Goal: Task Accomplishment & Management: Use online tool/utility

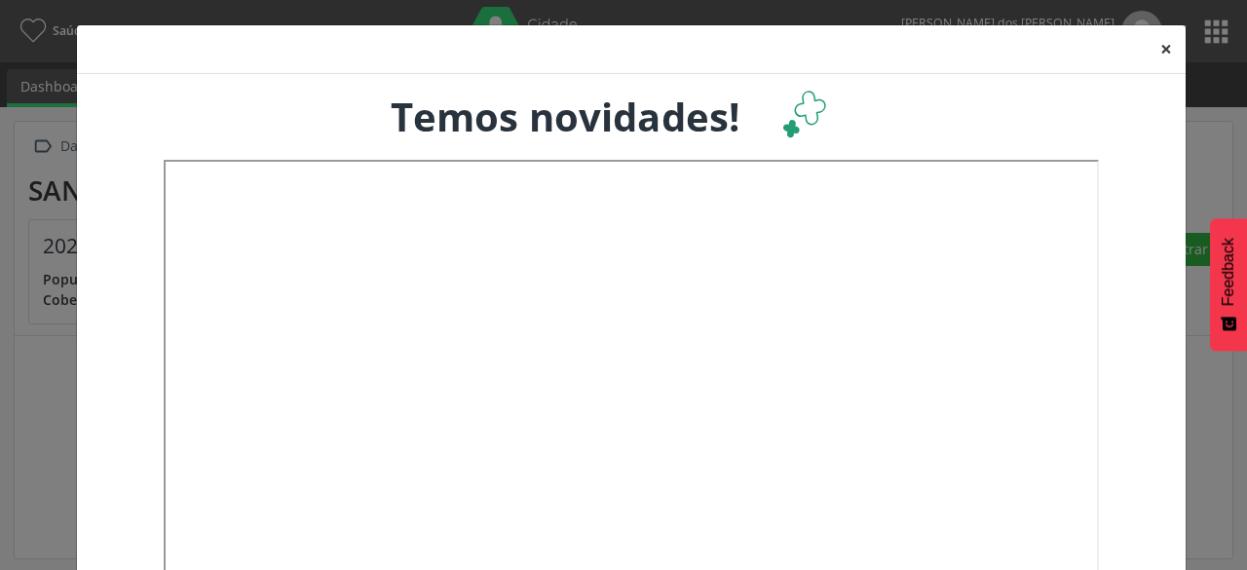
drag, startPoint x: 1149, startPoint y: 53, endPoint x: 1159, endPoint y: 57, distance: 11.4
click at [1150, 53] on button "×" at bounding box center [1166, 49] width 39 height 48
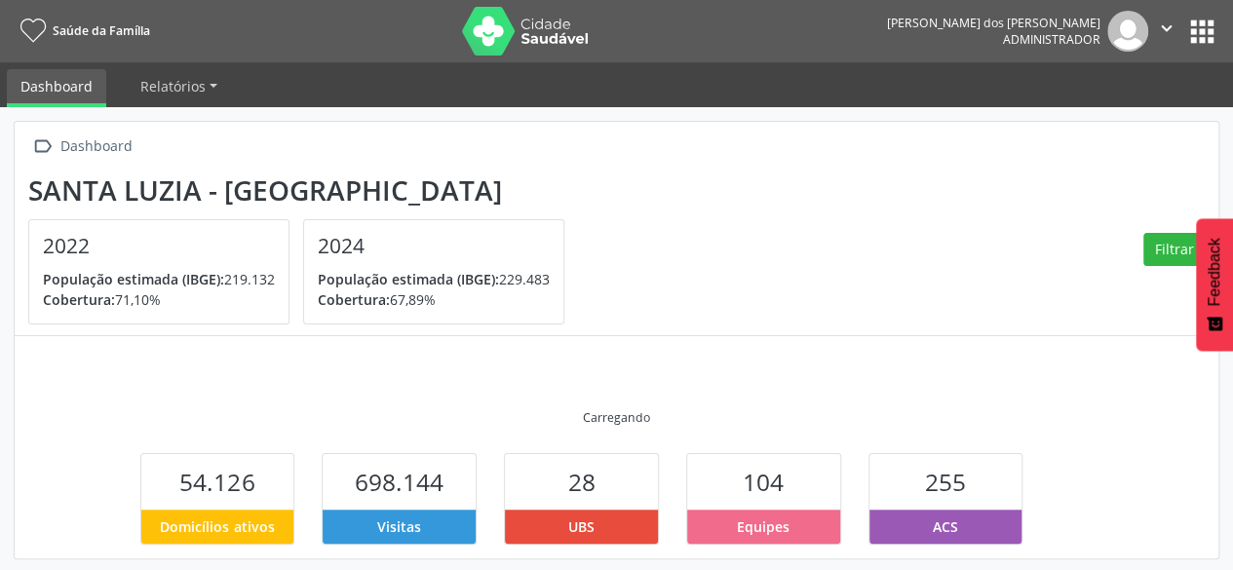
click at [1190, 42] on button "apps" at bounding box center [1202, 32] width 34 height 34
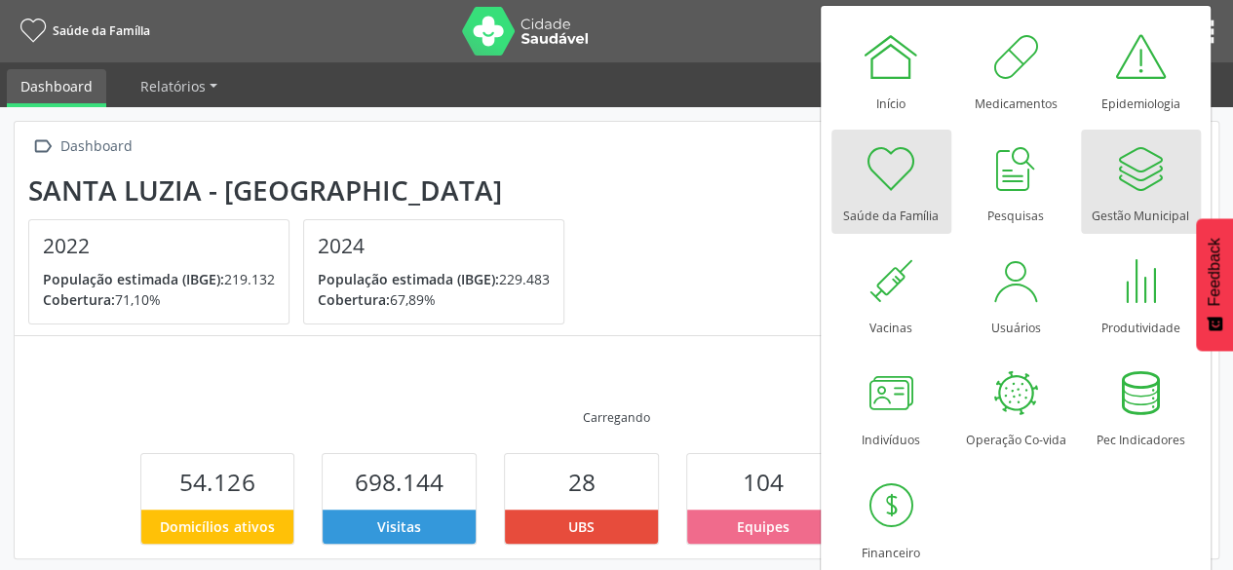
click at [1154, 176] on div at bounding box center [1140, 168] width 58 height 58
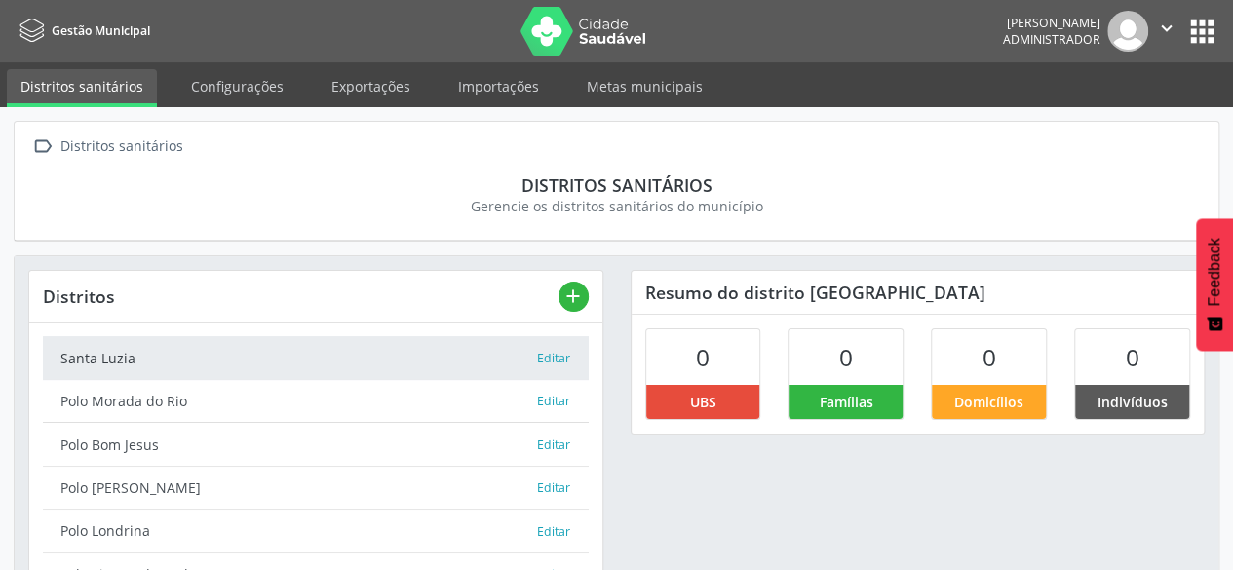
click at [359, 105] on li "Exportações" at bounding box center [371, 88] width 106 height 38
click at [380, 81] on link "Exportações" at bounding box center [371, 86] width 106 height 34
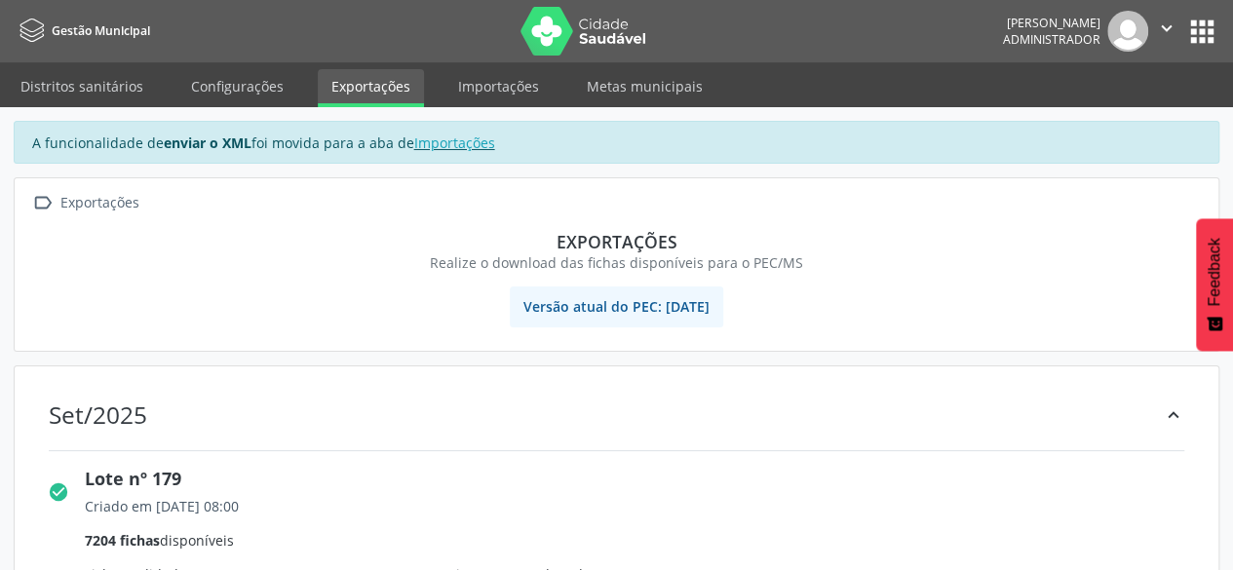
click at [351, 439] on div "Set/2025 keyboard_arrow_up" at bounding box center [616, 414] width 1176 height 69
click at [355, 393] on div "Set/2025 keyboard_arrow_up" at bounding box center [616, 414] width 1176 height 69
